Goal: Information Seeking & Learning: Learn about a topic

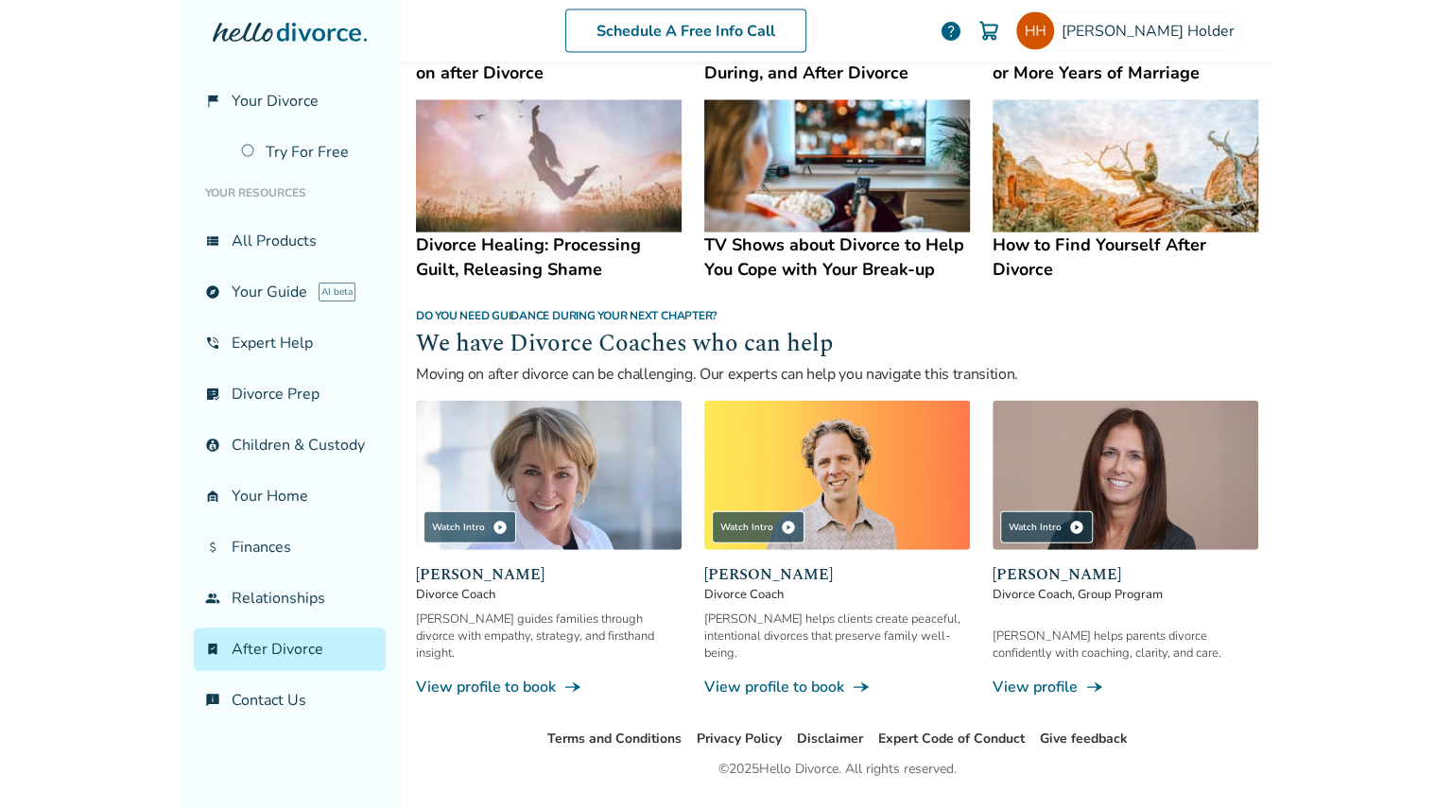
scroll to position [1510, 0]
